Goal: Entertainment & Leisure: Browse casually

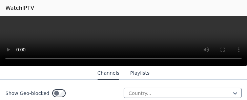
scroll to position [114, 0]
click at [156, 91] on div at bounding box center [180, 93] width 104 height 7
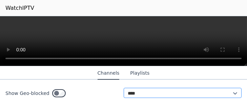
type input "***"
click at [232, 94] on icon at bounding box center [235, 93] width 7 height 7
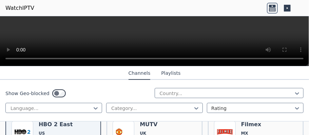
scroll to position [86, 0]
click at [247, 93] on icon at bounding box center [297, 93] width 7 height 7
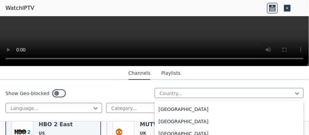
scroll to position [296, 0]
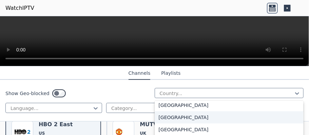
click at [176, 100] on div "[GEOGRAPHIC_DATA]" at bounding box center [229, 118] width 149 height 12
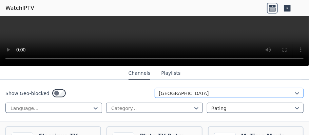
scroll to position [347, 0]
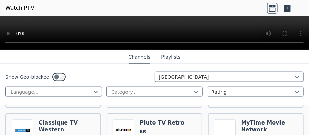
click at [247, 25] on div at bounding box center [154, 33] width 309 height 34
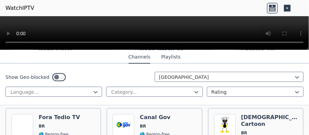
scroll to position [844, 0]
click at [158, 92] on div at bounding box center [152, 92] width 82 height 7
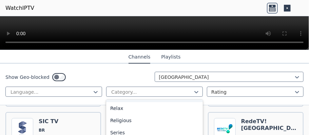
scroll to position [984, 0]
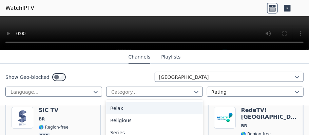
click at [102, 69] on div "Show Geo-blocked Brazil Language... 27 results available. Use Up and Down to ch…" at bounding box center [154, 85] width 309 height 42
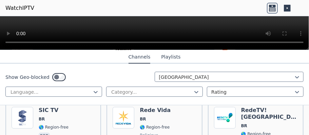
click at [163, 57] on button "Playlists" at bounding box center [170, 57] width 19 height 13
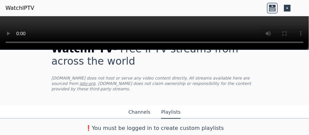
scroll to position [13, 0]
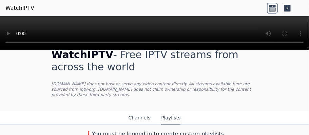
click at [163, 57] on h1 "WatchIPTV - Free IPTV streams from across the world" at bounding box center [155, 61] width 206 height 24
click at [145, 100] on button "Channels" at bounding box center [140, 118] width 22 height 13
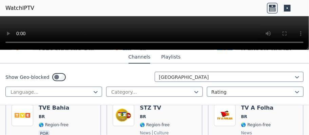
scroll to position [1943, 0]
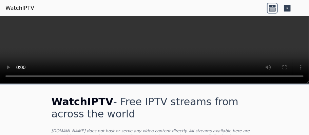
click at [289, 8] on icon at bounding box center [287, 8] width 7 height 7
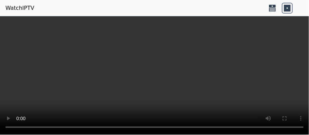
click at [269, 9] on icon at bounding box center [272, 9] width 7 height 3
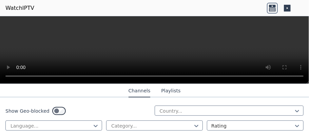
scroll to position [110, 0]
click at [217, 126] on div at bounding box center [252, 126] width 82 height 7
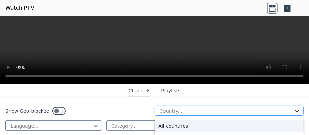
click at [294, 110] on icon at bounding box center [297, 111] width 7 height 7
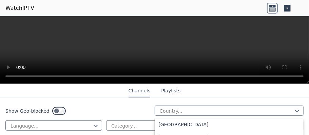
scroll to position [306, 0]
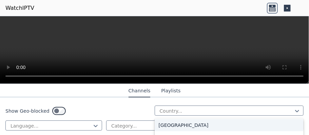
click at [187, 123] on div "[GEOGRAPHIC_DATA]" at bounding box center [229, 125] width 149 height 12
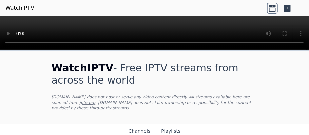
click at [307, 32] on div at bounding box center [154, 33] width 309 height 34
click at [305, 26] on div at bounding box center [154, 33] width 309 height 34
drag, startPoint x: 307, startPoint y: 49, endPoint x: 308, endPoint y: 17, distance: 31.6
click at [308, 17] on div at bounding box center [154, 33] width 309 height 34
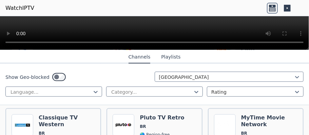
scroll to position [352, 0]
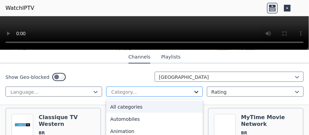
click at [193, 92] on icon at bounding box center [196, 92] width 7 height 7
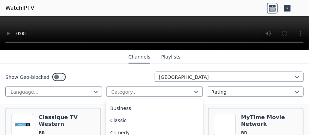
scroll to position [231, 0]
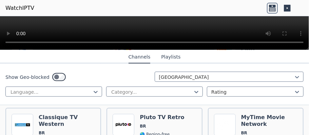
click at [87, 74] on div "Show Geo-blocked Brazil" at bounding box center [154, 77] width 298 height 11
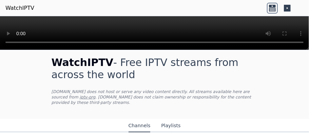
scroll to position [0, 0]
